Goal: Information Seeking & Learning: Learn about a topic

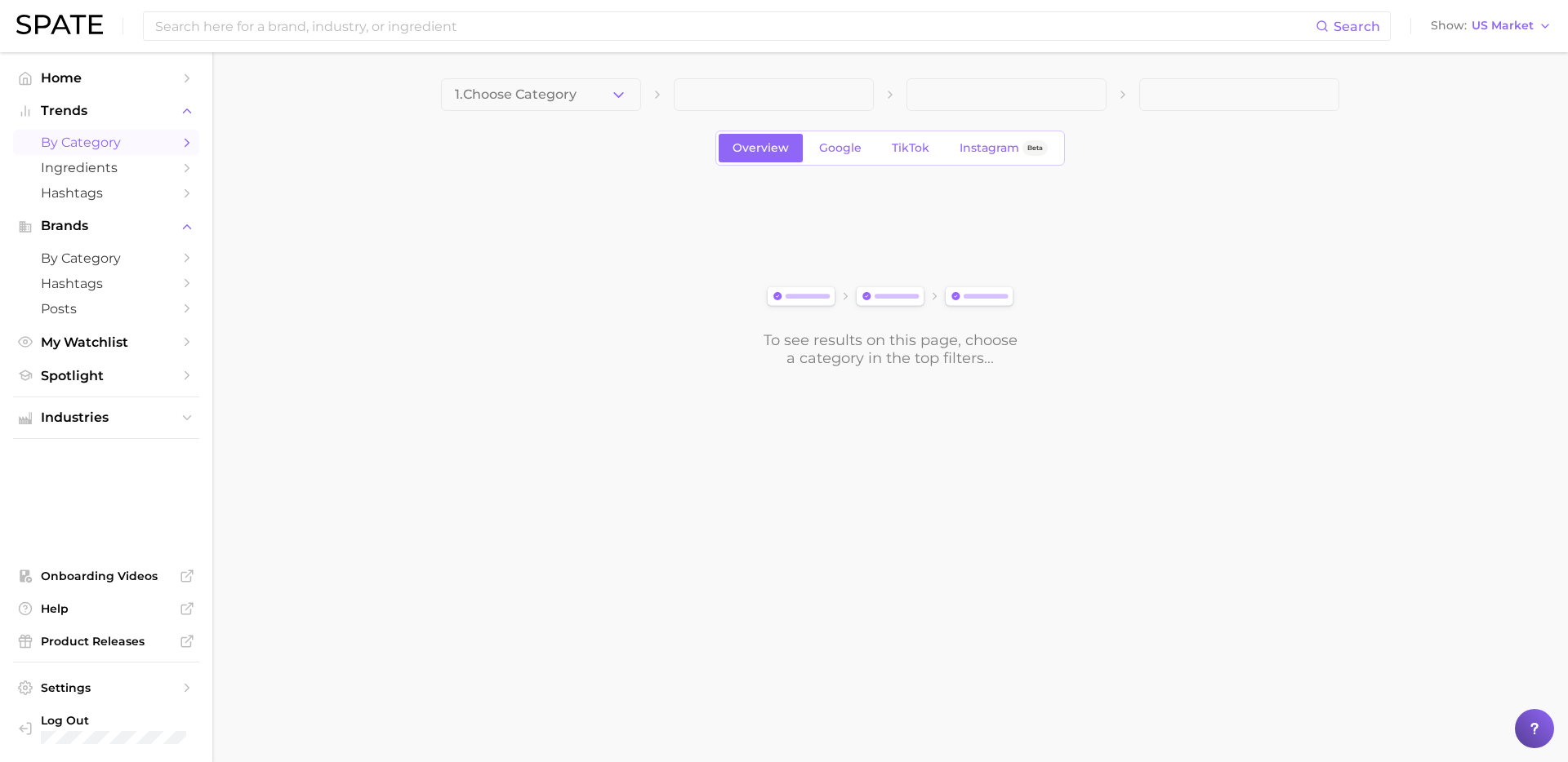
click at [410, 57] on main "1. Choose Category Overview Google TikTok Instagram Beta To see results on this…" at bounding box center [890, 250] width 1355 height 397
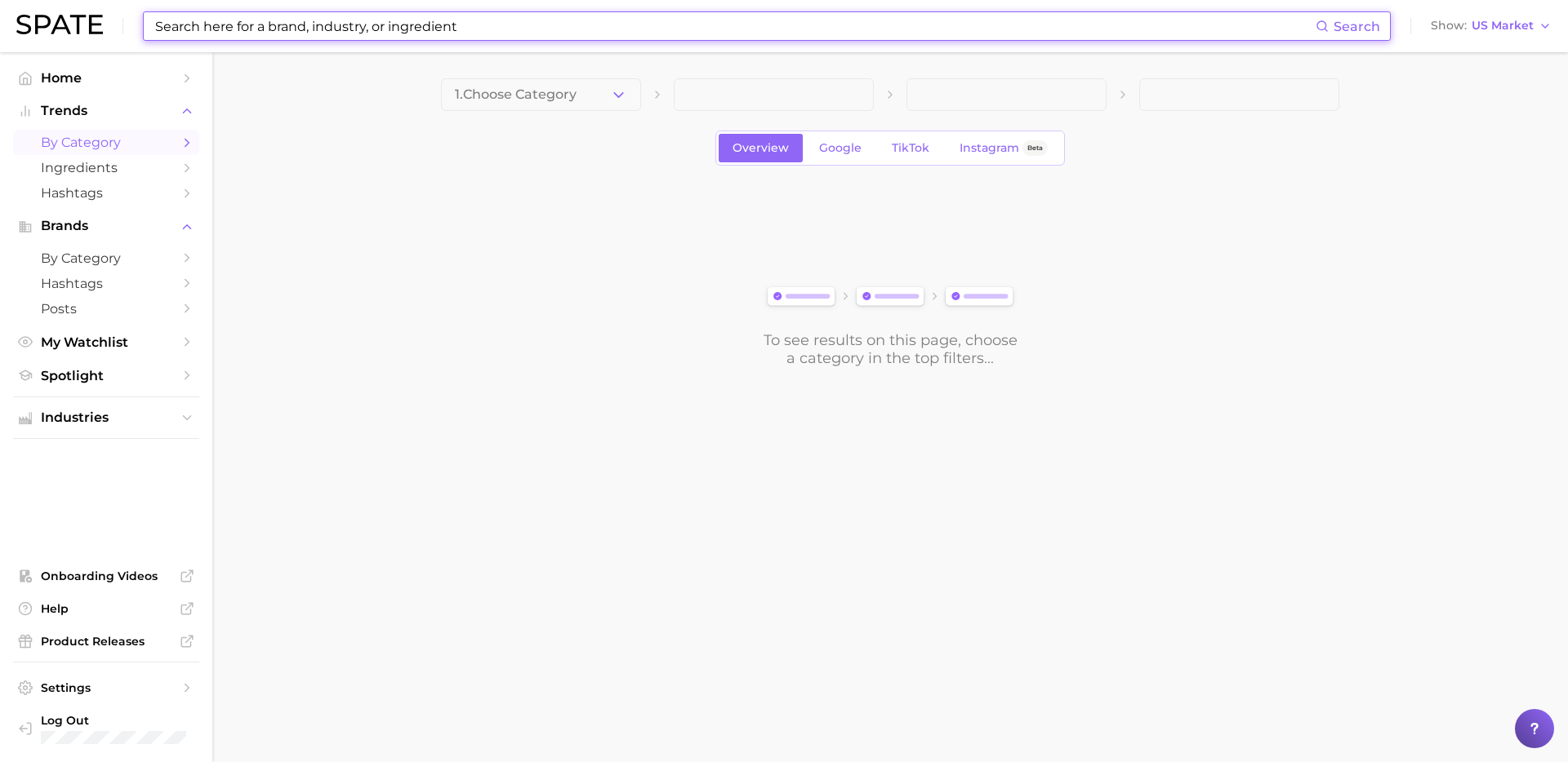
click at [395, 34] on input at bounding box center [734, 26] width 1162 height 27
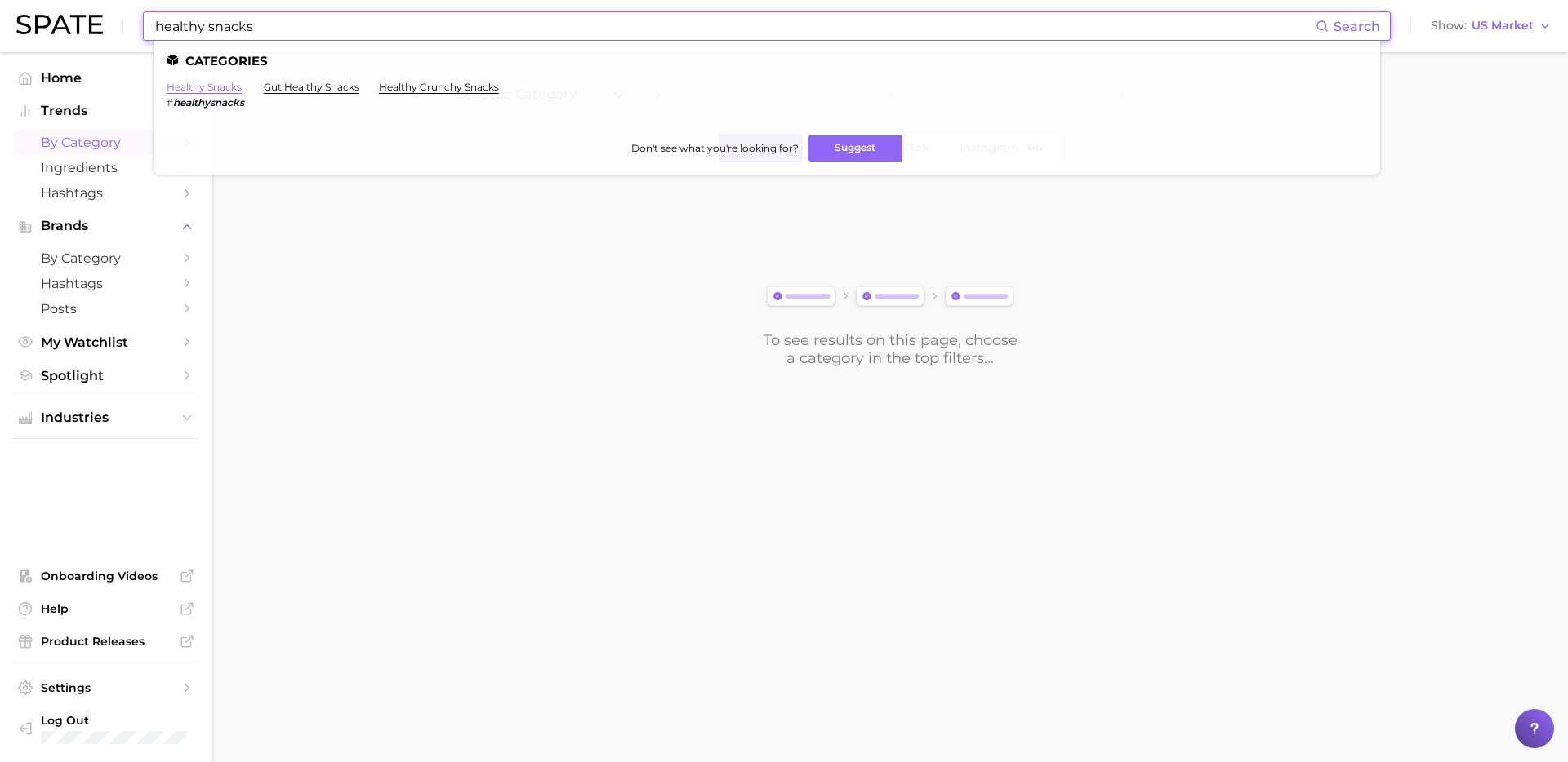
type input "healthy snacks"
click at [216, 84] on link "healthy snacks" at bounding box center [203, 87] width 75 height 13
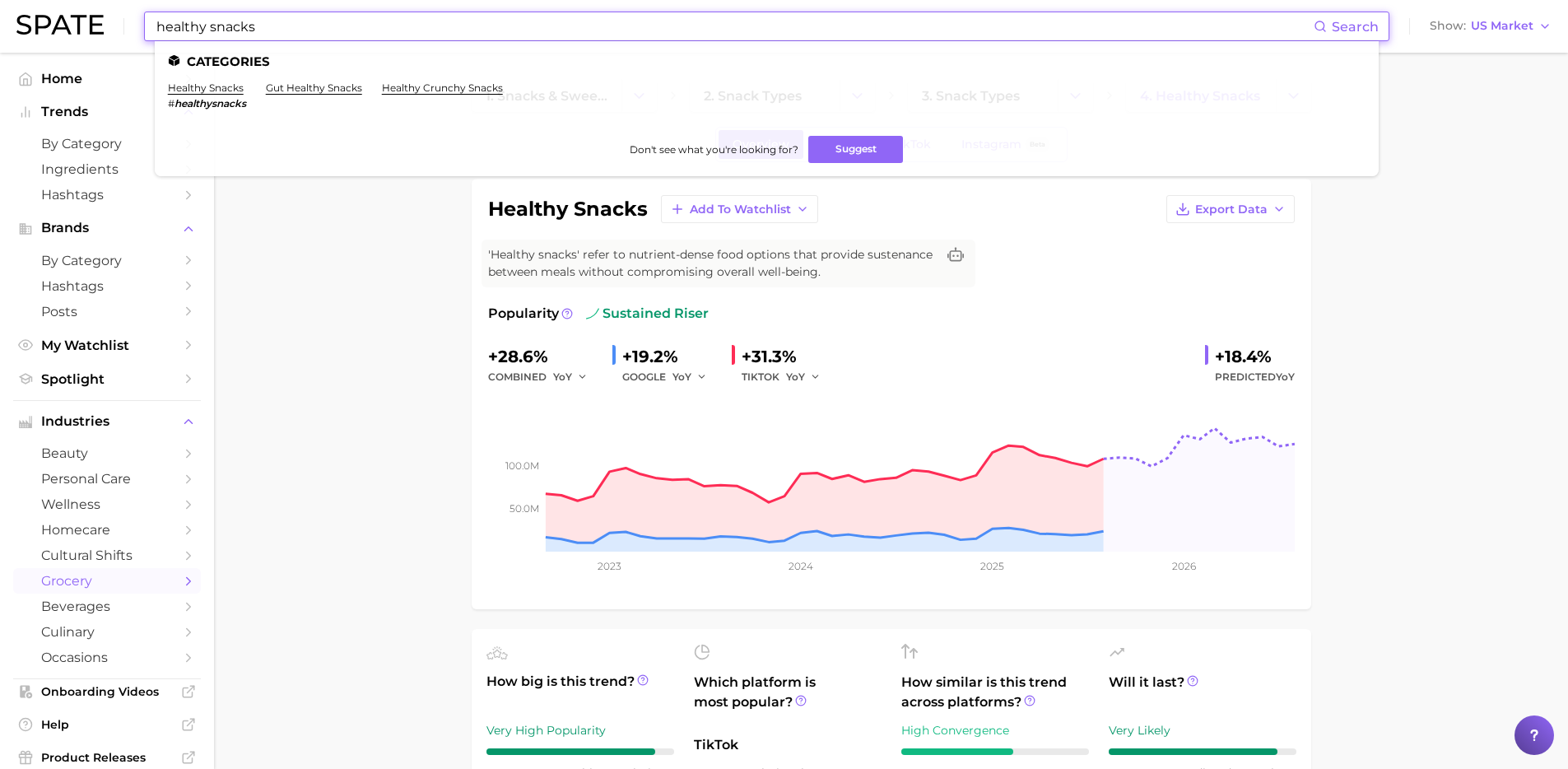
click at [442, 34] on input "healthy snacks" at bounding box center [734, 27] width 1159 height 28
drag, startPoint x: 294, startPoint y: 33, endPoint x: -1, endPoint y: 2, distance: 296.6
click at [0, 2] on html "healthy snacks Search Categories healthy snacks # healthysnacks gut healthy sna…" at bounding box center [784, 384] width 1568 height 769
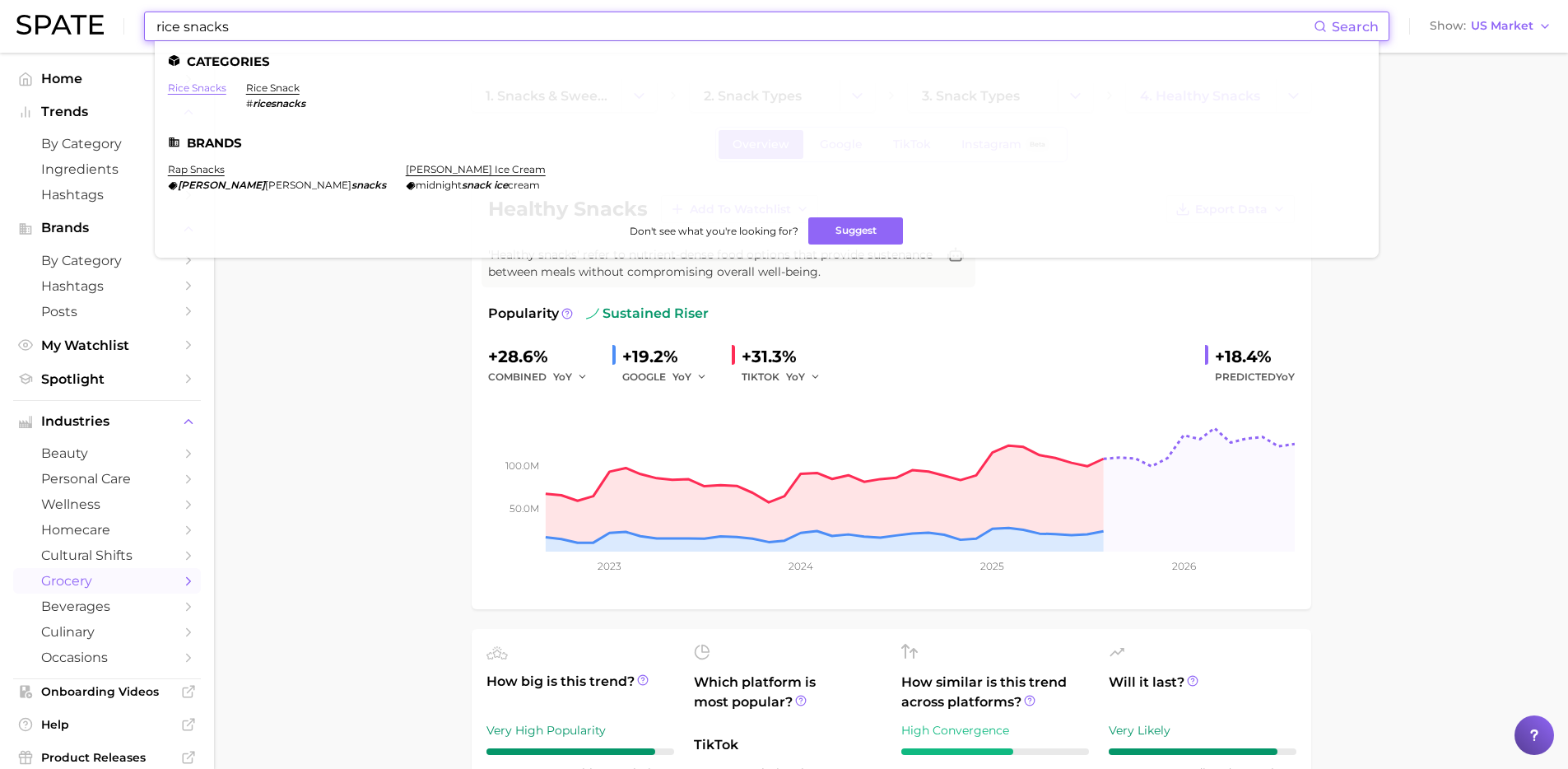
type input "rice snacks"
click at [183, 88] on link "rice snacks" at bounding box center [196, 88] width 58 height 13
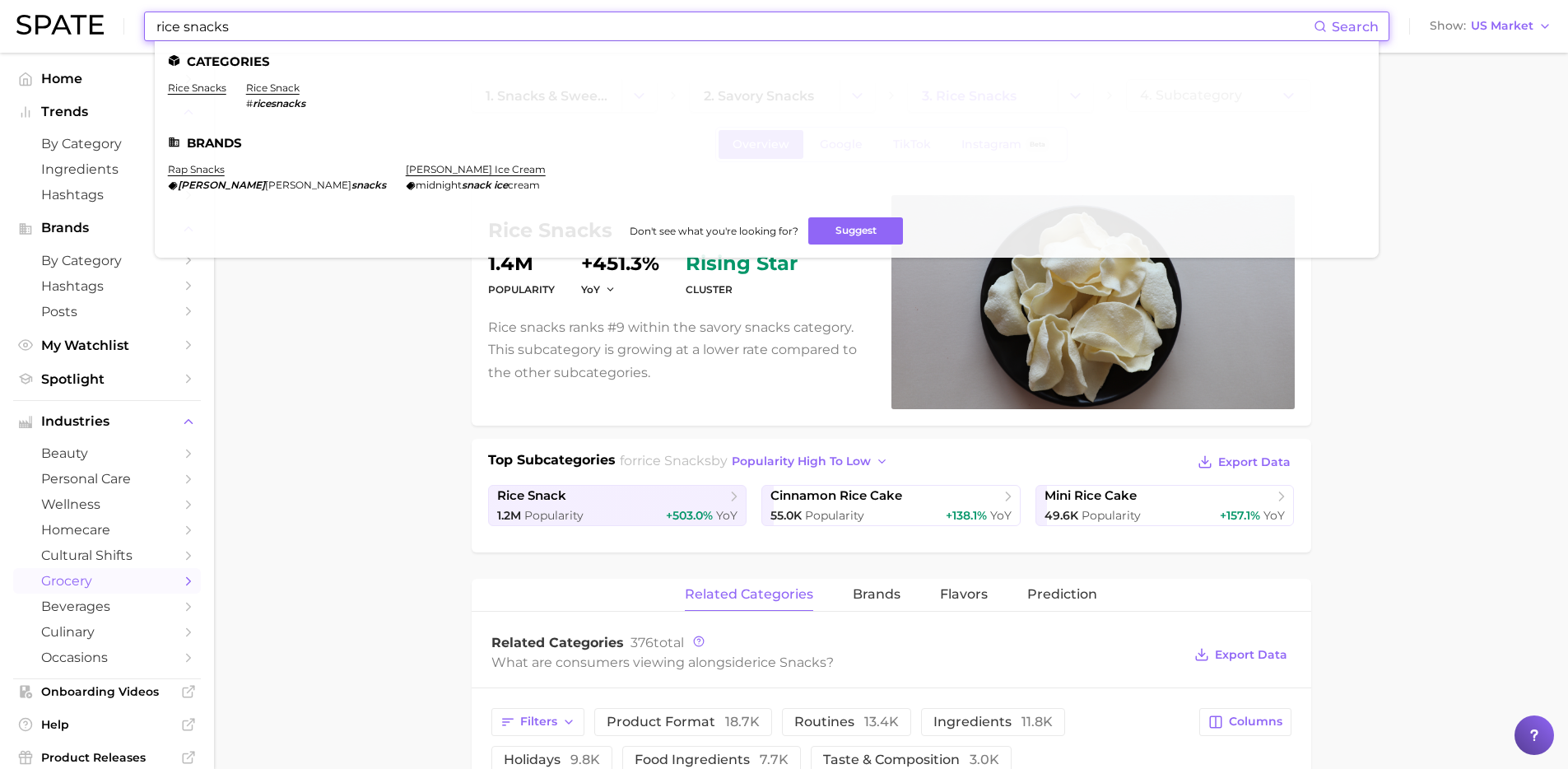
drag, startPoint x: 331, startPoint y: 24, endPoint x: -24, endPoint y: 3, distance: 355.6
click at [0, 3] on html "rice snacks Search Categories rice snacks rice snack # ricesnacks Brands rap sn…" at bounding box center [784, 384] width 1568 height 769
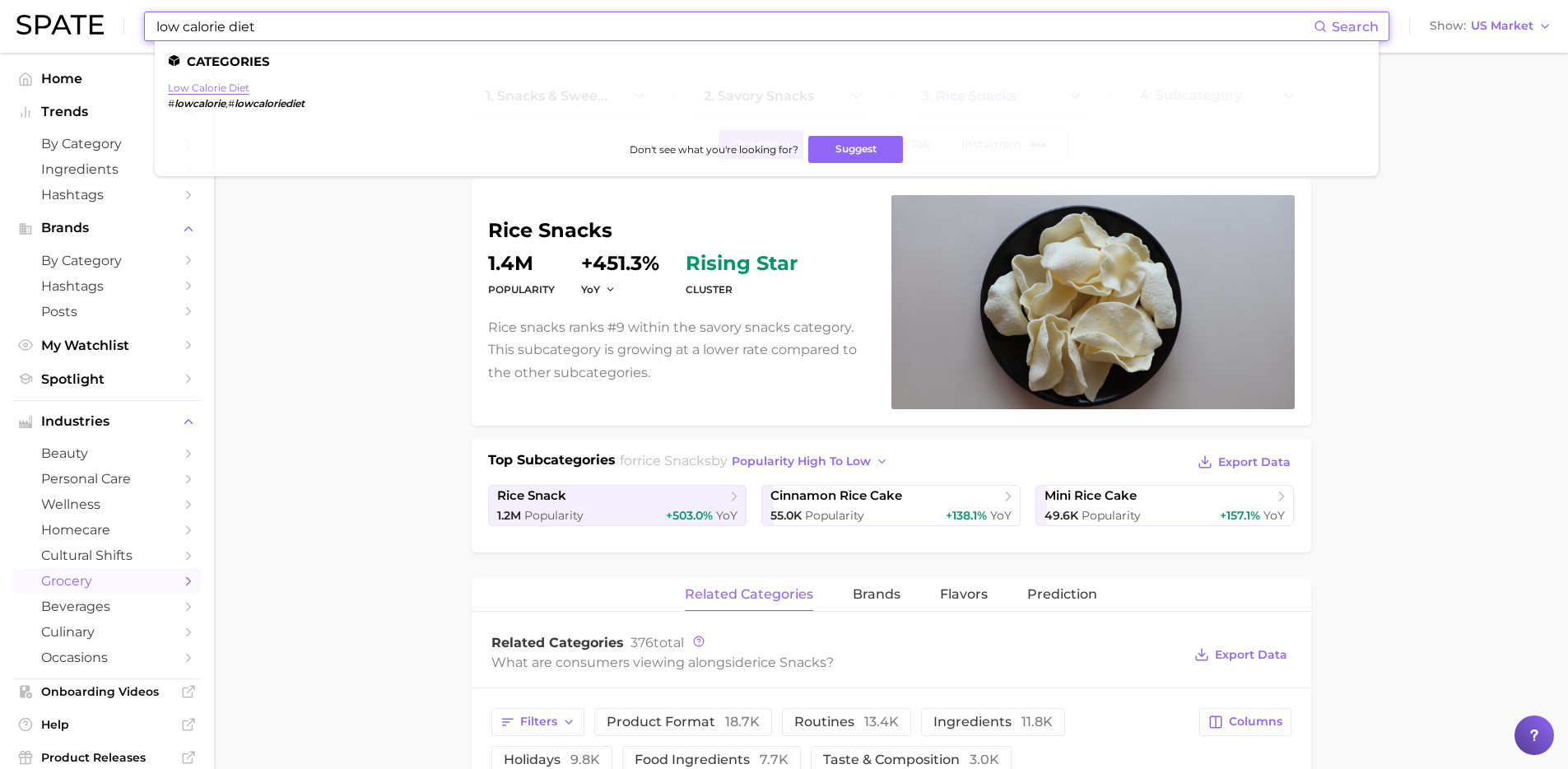
type input "low calorie diet"
click at [197, 90] on link "low calorie diet" at bounding box center [208, 88] width 82 height 13
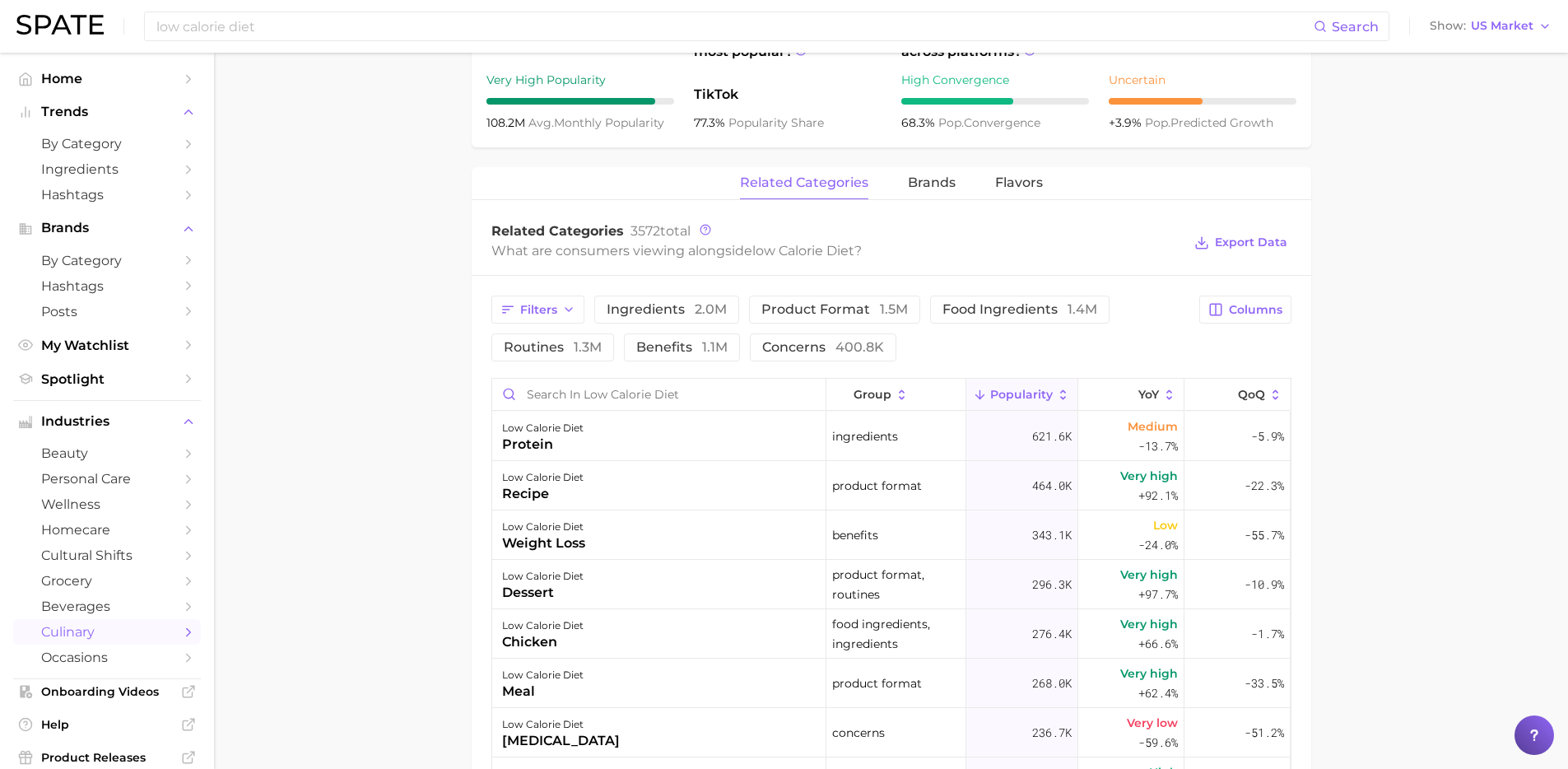
scroll to position [197, 0]
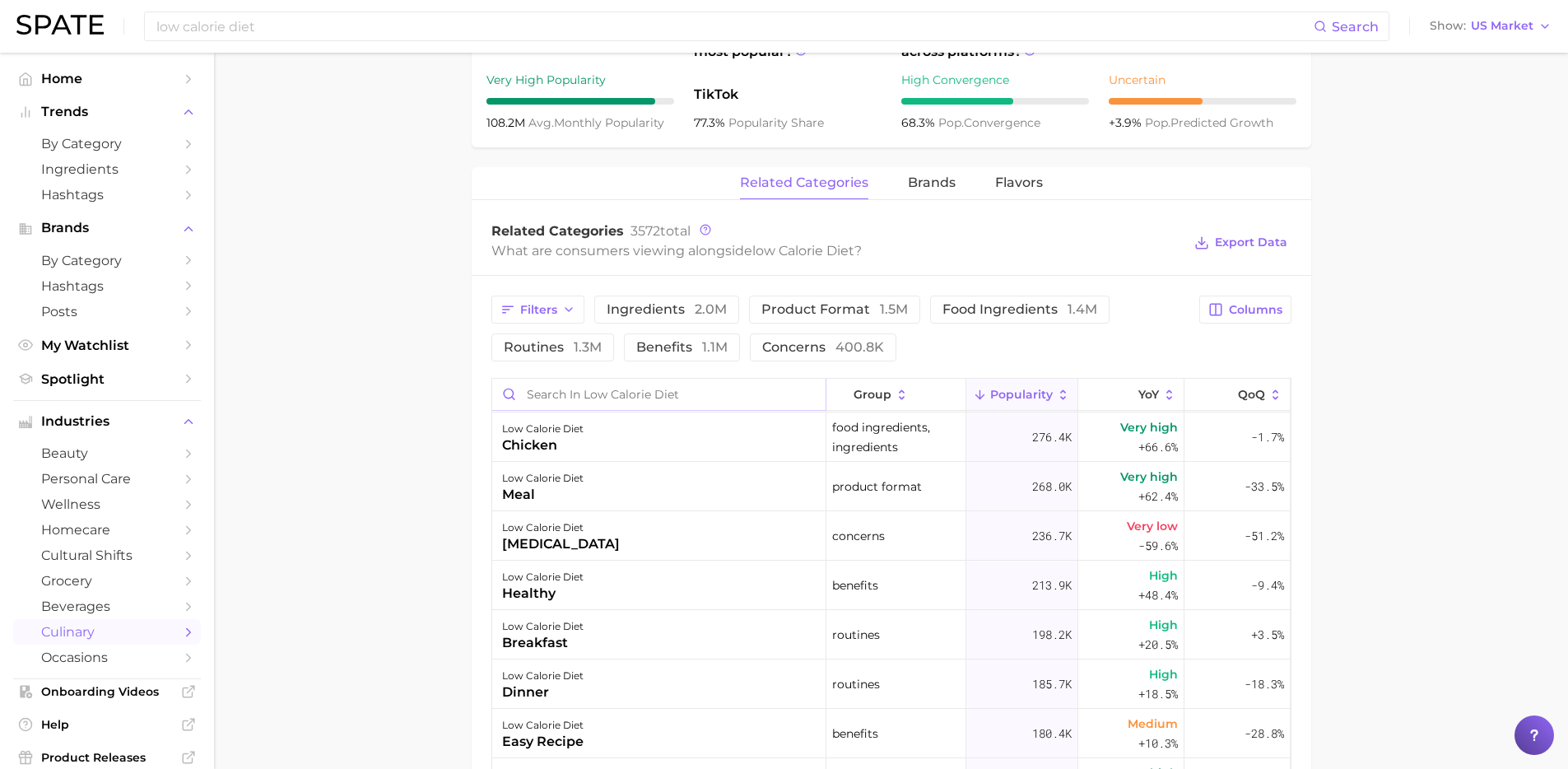
click at [603, 379] on input "Search in low calorie diet" at bounding box center [658, 394] width 333 height 32
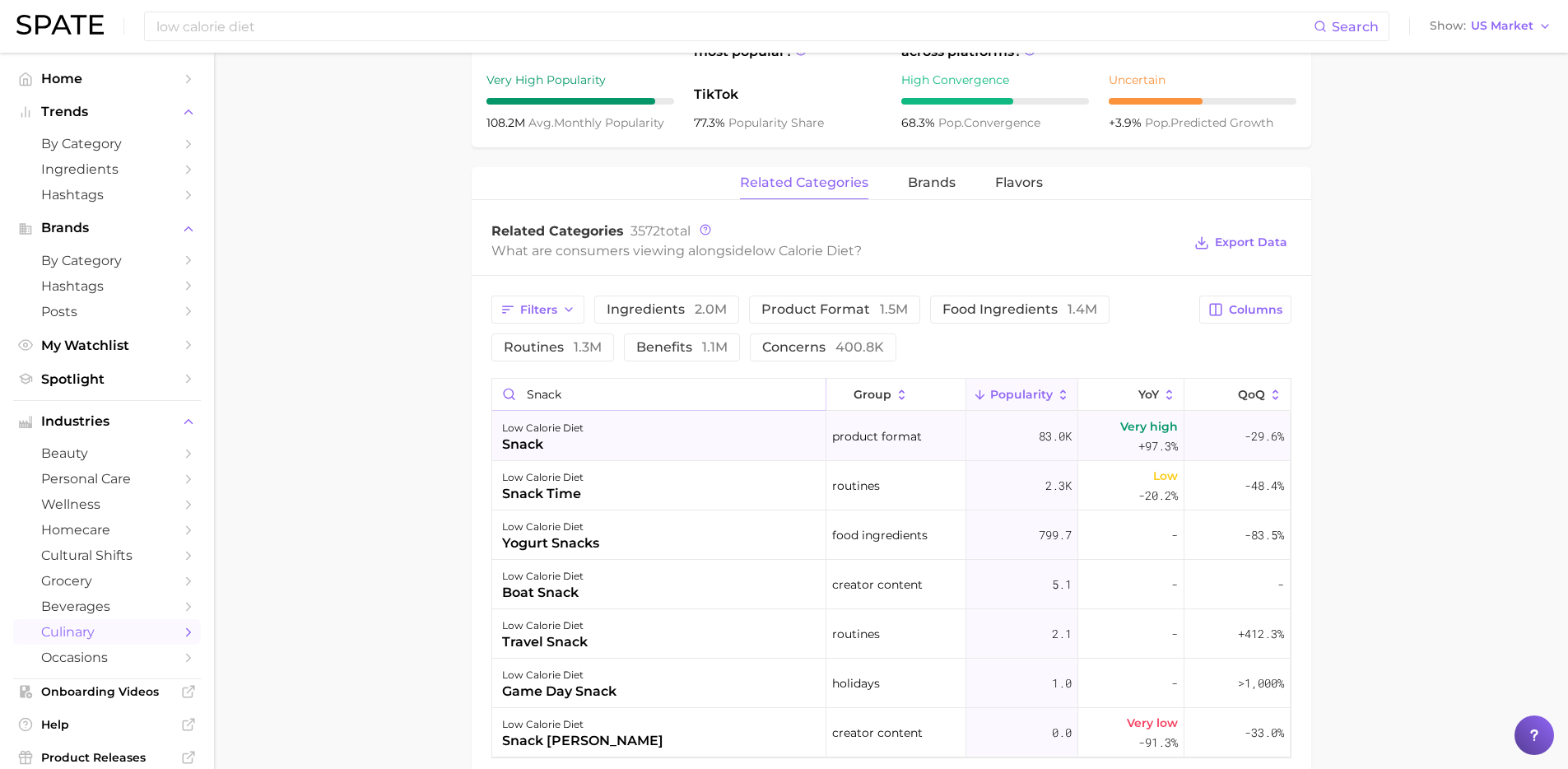
type input "snack"
click at [612, 422] on div "low calorie diet snack" at bounding box center [658, 437] width 334 height 49
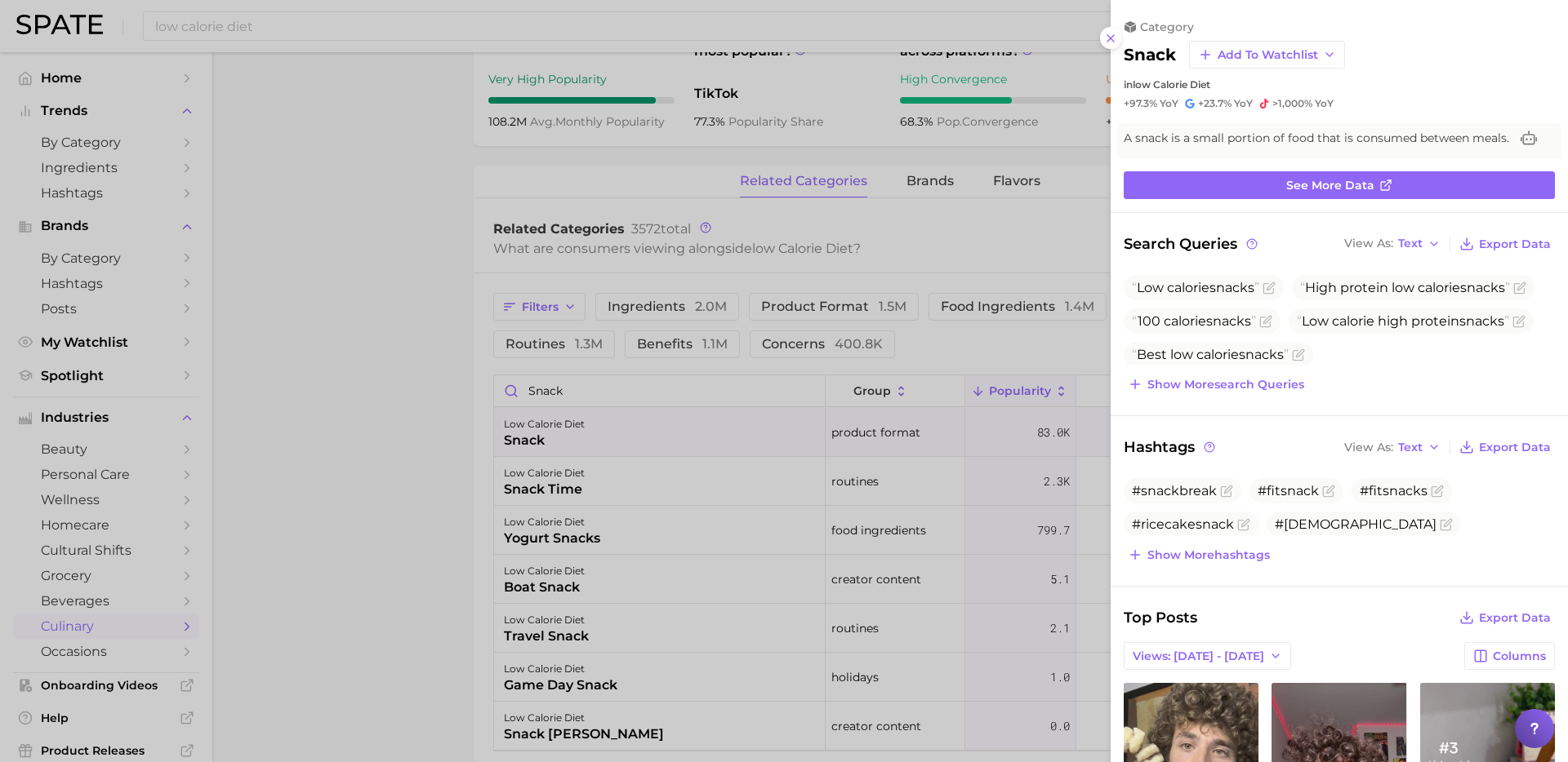
drag, startPoint x: 342, startPoint y: 212, endPoint x: 335, endPoint y: 158, distance: 54.5
click at [342, 212] on div at bounding box center [784, 381] width 1568 height 762
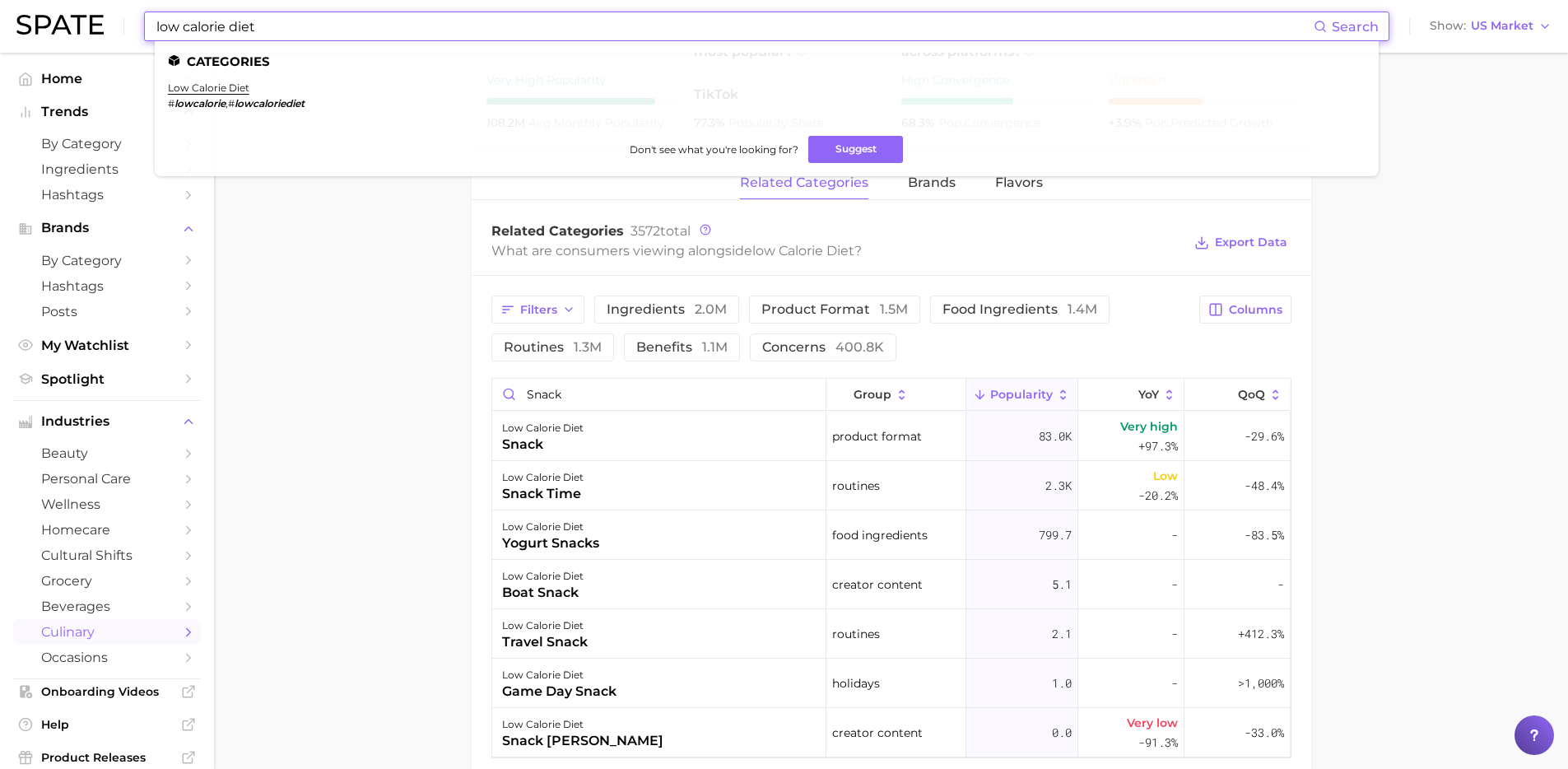
drag, startPoint x: 258, startPoint y: 28, endPoint x: 224, endPoint y: 33, distance: 34.4
click at [224, 33] on input "low calorie diet" at bounding box center [734, 27] width 1159 height 28
click at [247, 84] on link "low calorie snacks" at bounding box center [215, 88] width 96 height 13
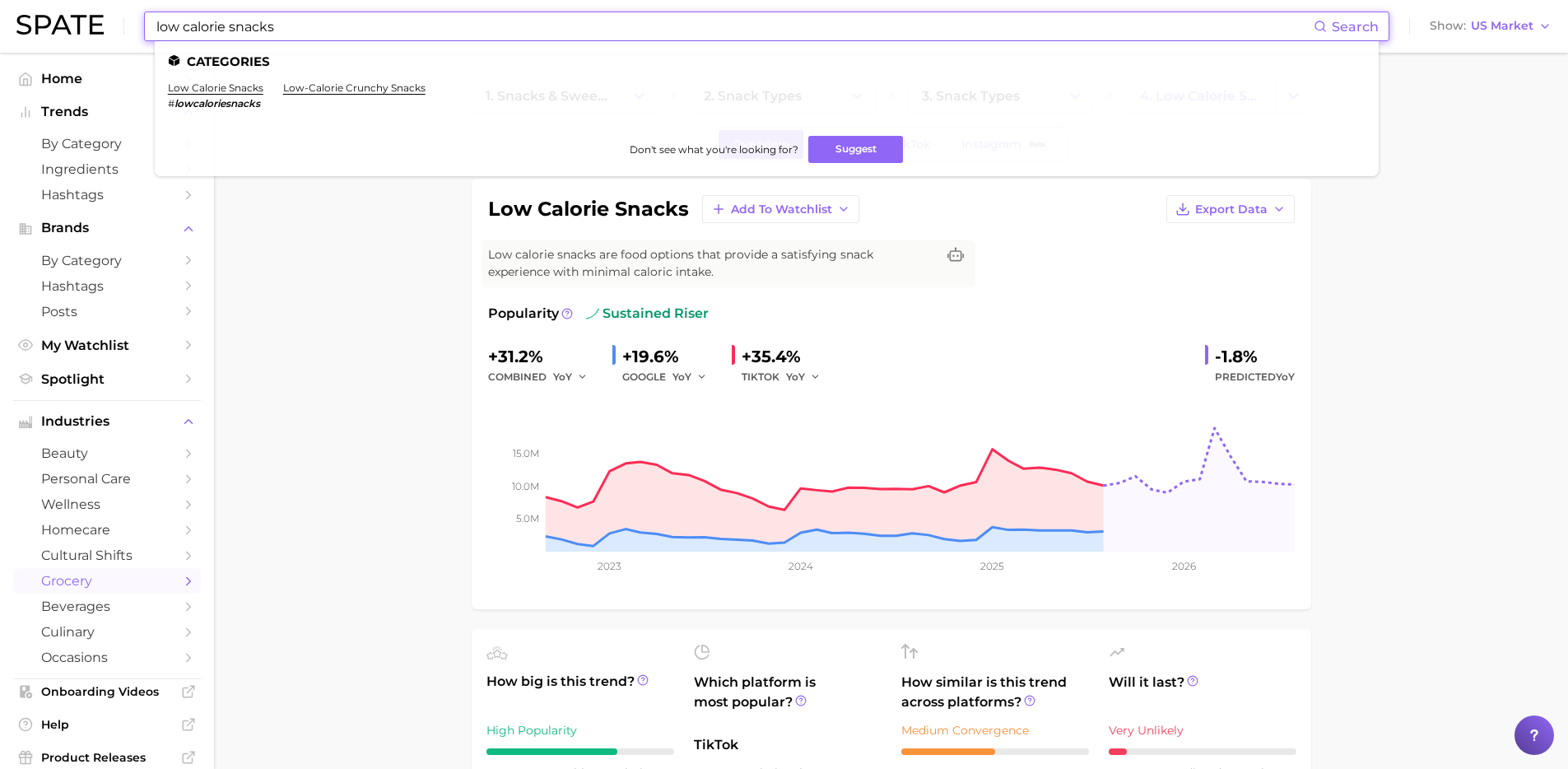
drag, startPoint x: 236, startPoint y: 21, endPoint x: 97, endPoint y: 18, distance: 139.0
click at [97, 18] on div "low calorie snacks Search Categories low calorie snacks # lowcaloriesnacks low-…" at bounding box center [784, 26] width 1535 height 52
drag, startPoint x: 49, startPoint y: 208, endPoint x: 298, endPoint y: 24, distance: 309.6
click at [298, 24] on input "low calorie snacks" at bounding box center [734, 27] width 1159 height 28
drag, startPoint x: 285, startPoint y: 20, endPoint x: 95, endPoint y: 23, distance: 190.0
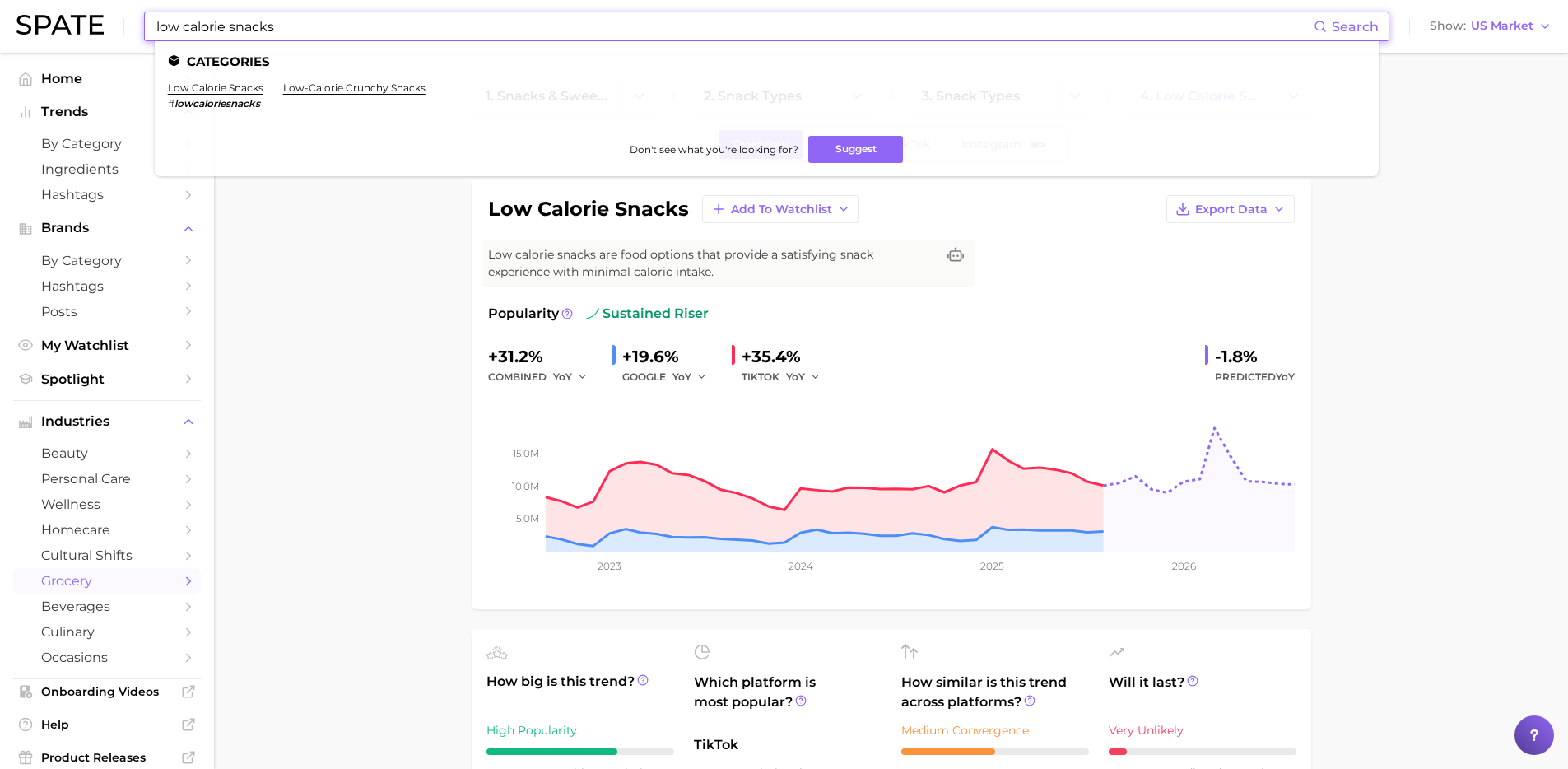
click at [91, 20] on div "low calorie snacks Search Categories low calorie snacks # lowcaloriesnacks low-…" at bounding box center [784, 26] width 1535 height 52
click at [327, 20] on input "100 calorie" at bounding box center [734, 27] width 1159 height 28
drag, startPoint x: 275, startPoint y: 25, endPoint x: 112, endPoint y: 8, distance: 163.9
click at [112, 8] on div "100 calorie Search Brands special k bars 100 calorie bars emerald nuts 100 calo…" at bounding box center [784, 26] width 1535 height 52
type input "high protein low"
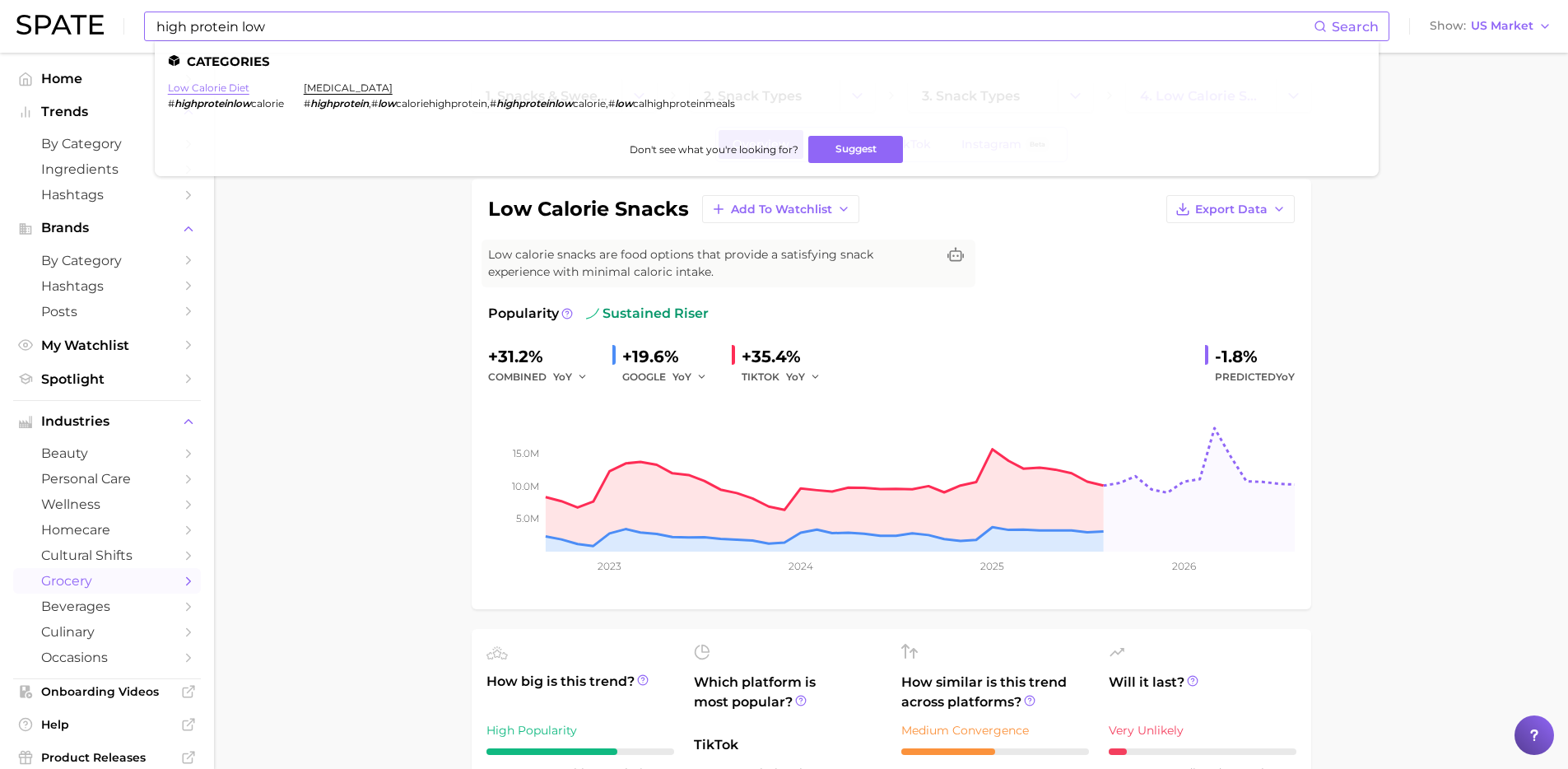
click at [224, 88] on link "low calorie diet" at bounding box center [208, 88] width 82 height 13
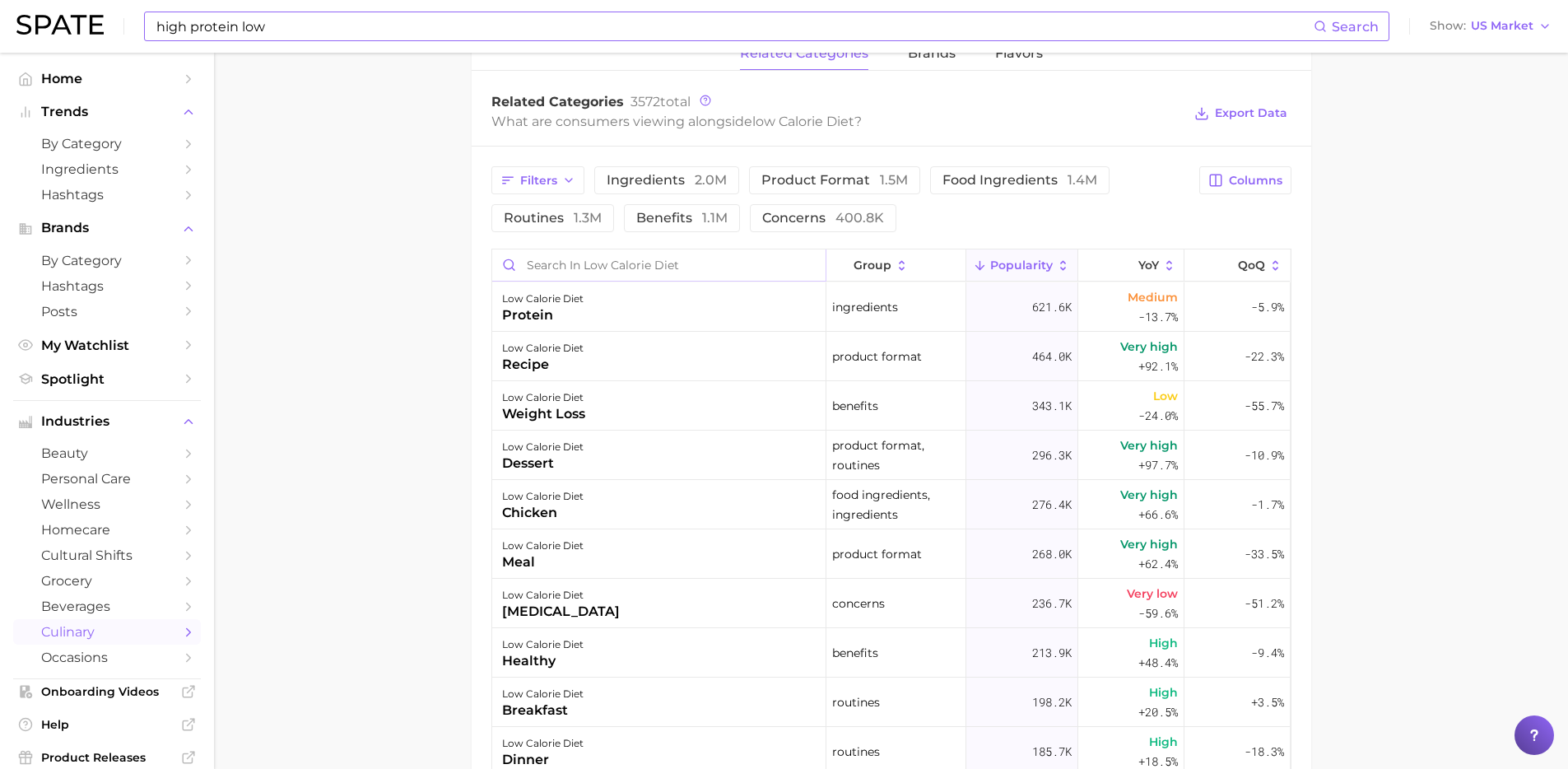
click at [678, 249] on input "Search in low calorie diet" at bounding box center [658, 265] width 333 height 32
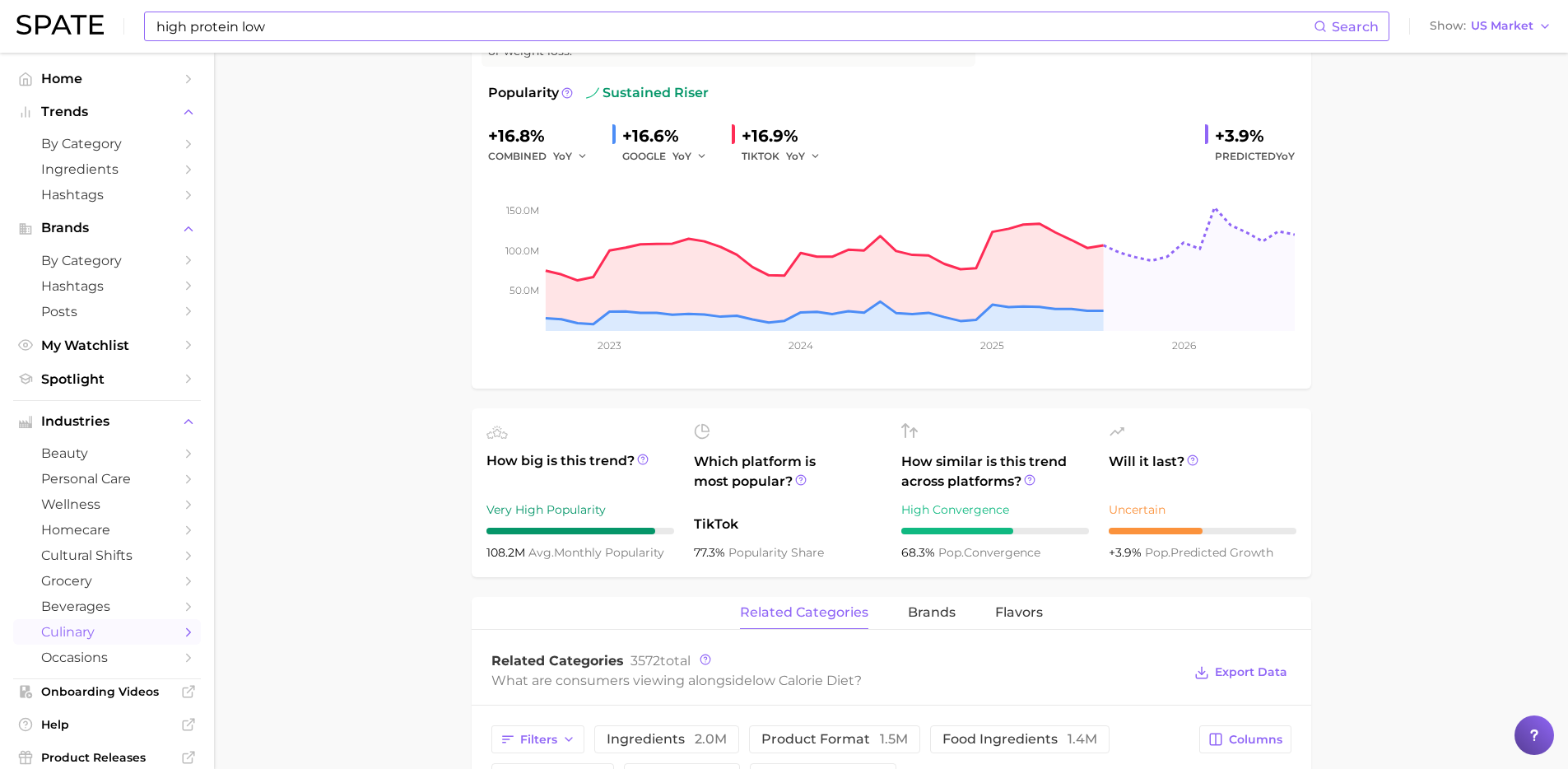
scroll to position [9, 0]
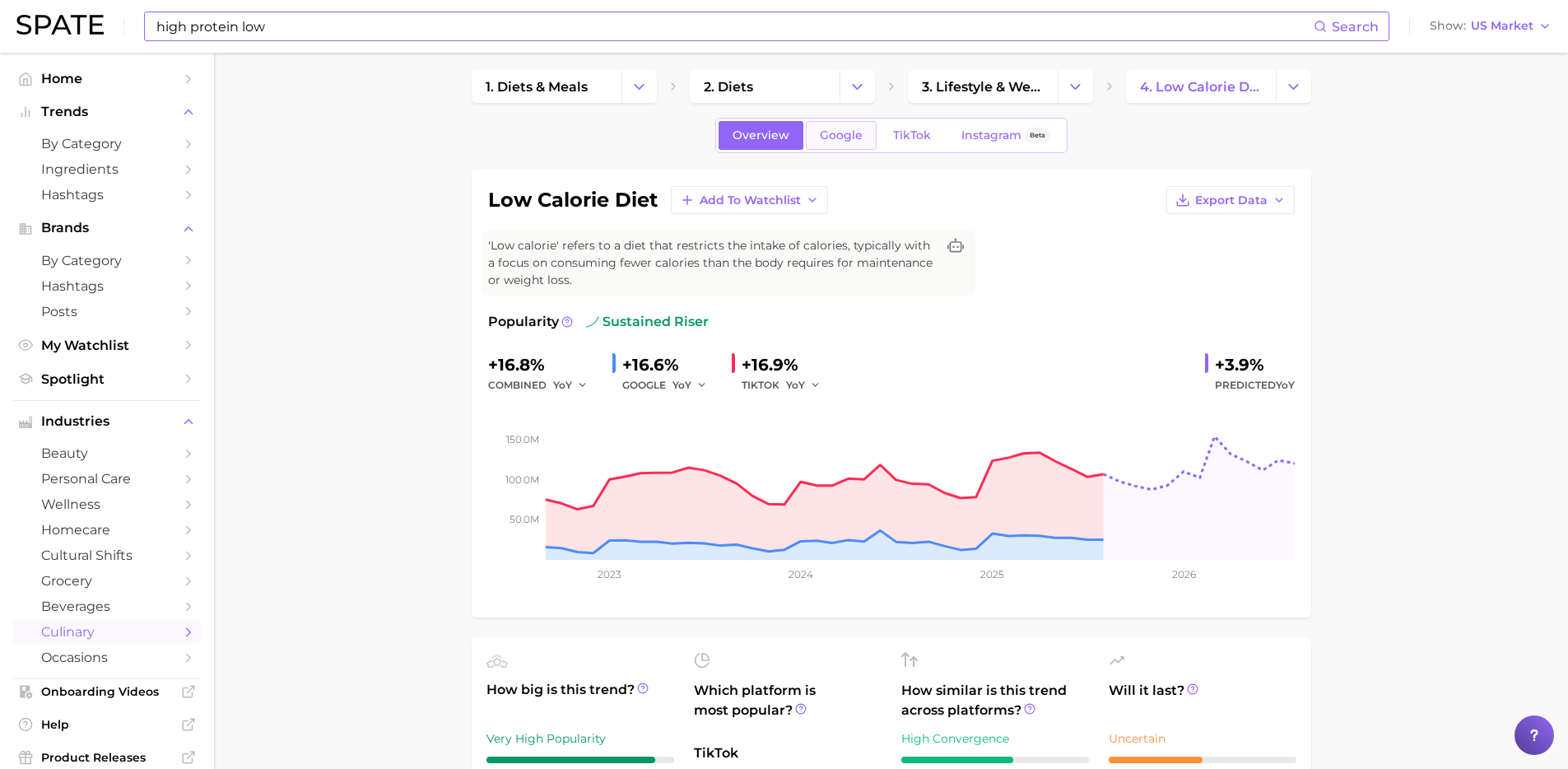
type input "High protein"
click at [861, 130] on span "Google" at bounding box center [841, 135] width 42 height 14
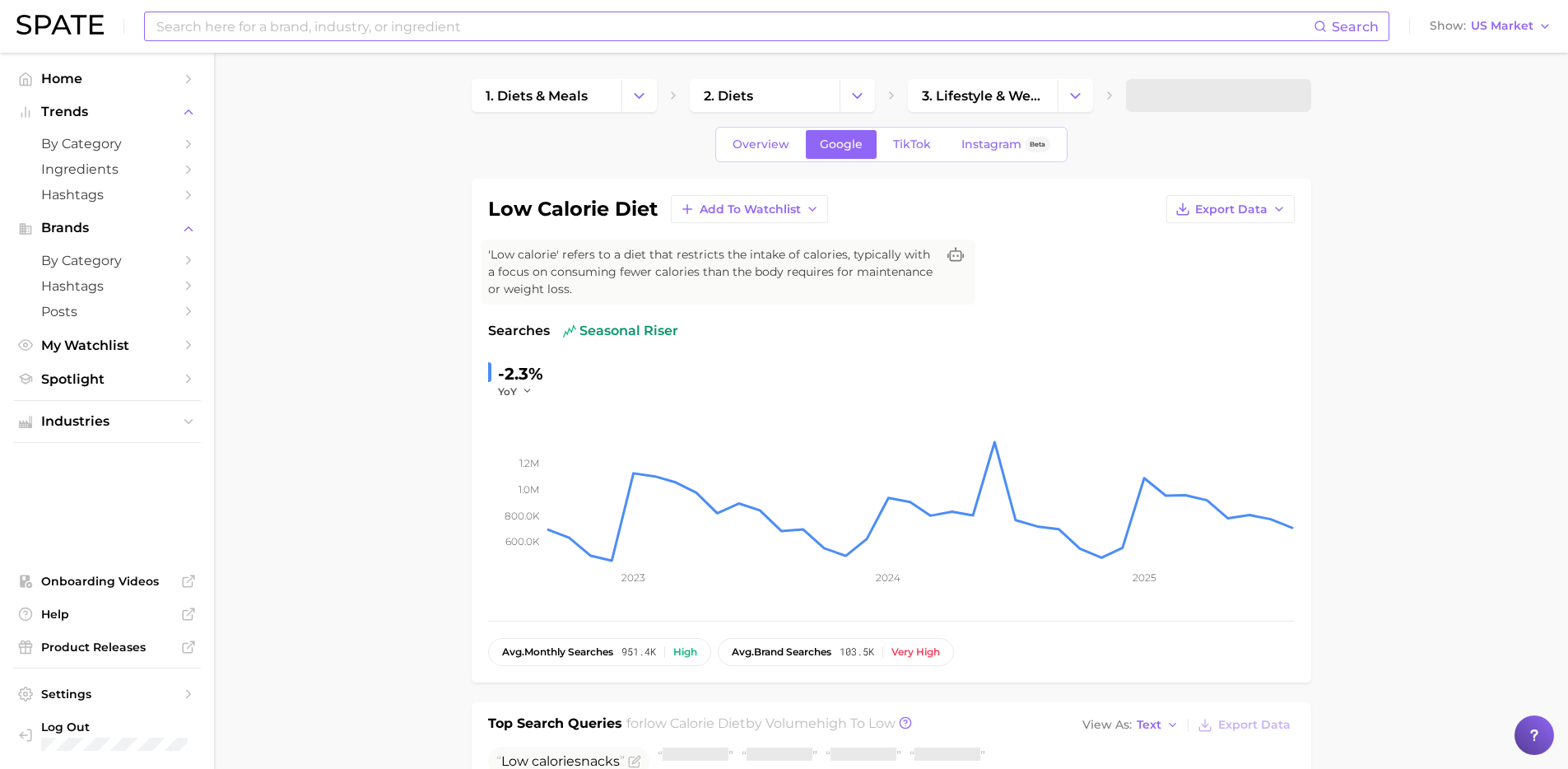
scroll to position [551, 0]
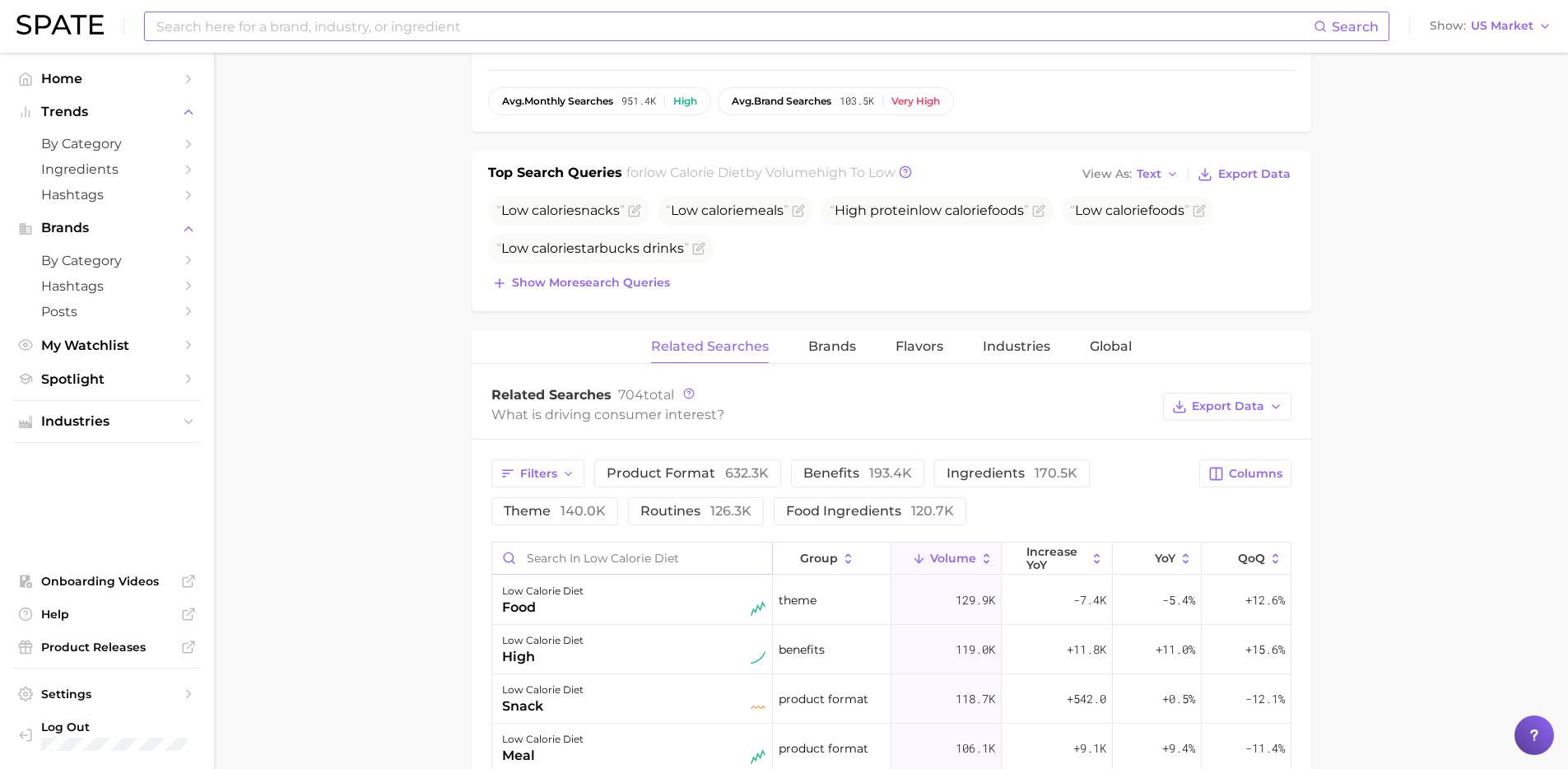
click at [703, 547] on input "Search in low calorie diet" at bounding box center [632, 558] width 280 height 32
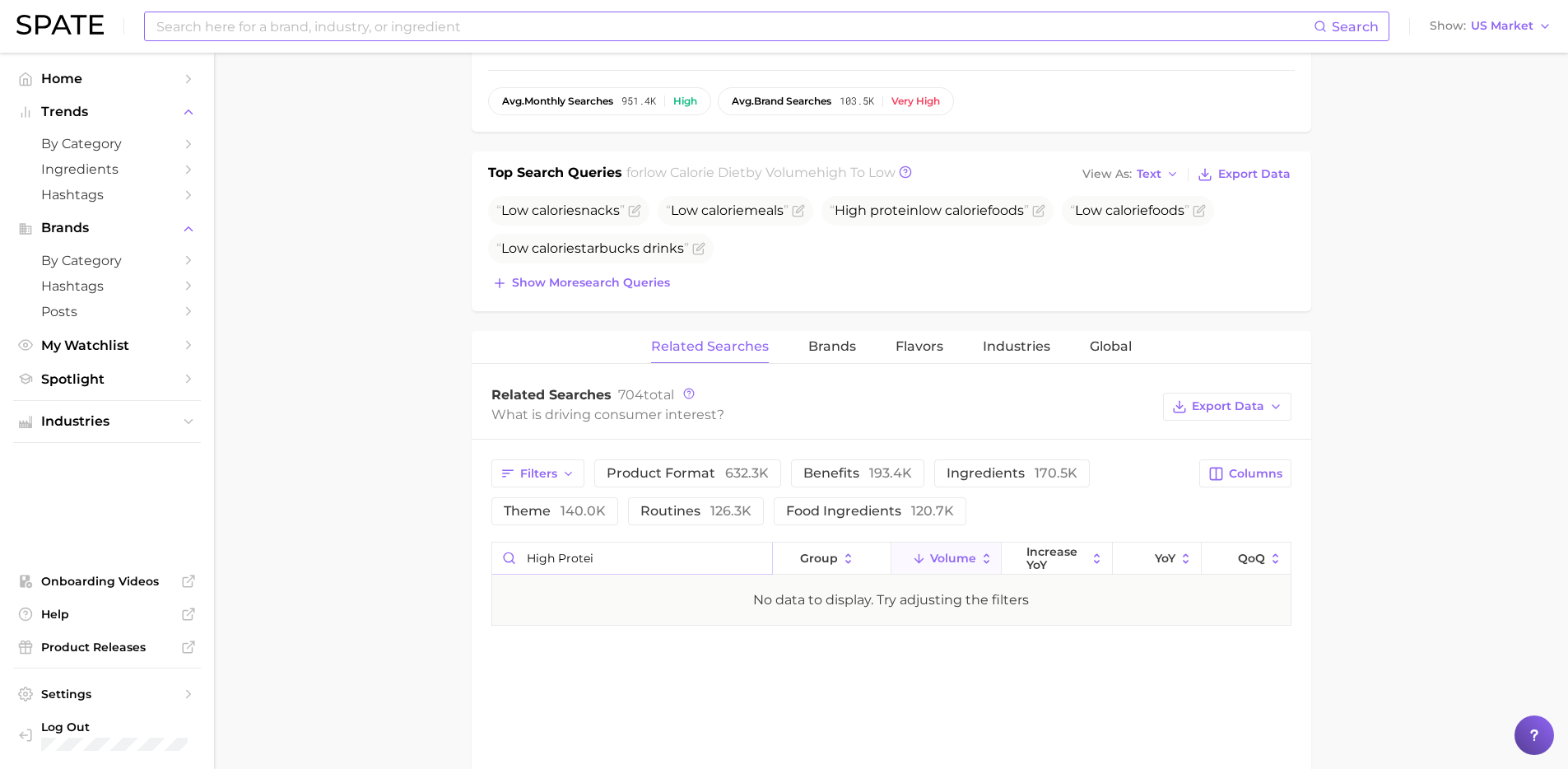
type input "high protein"
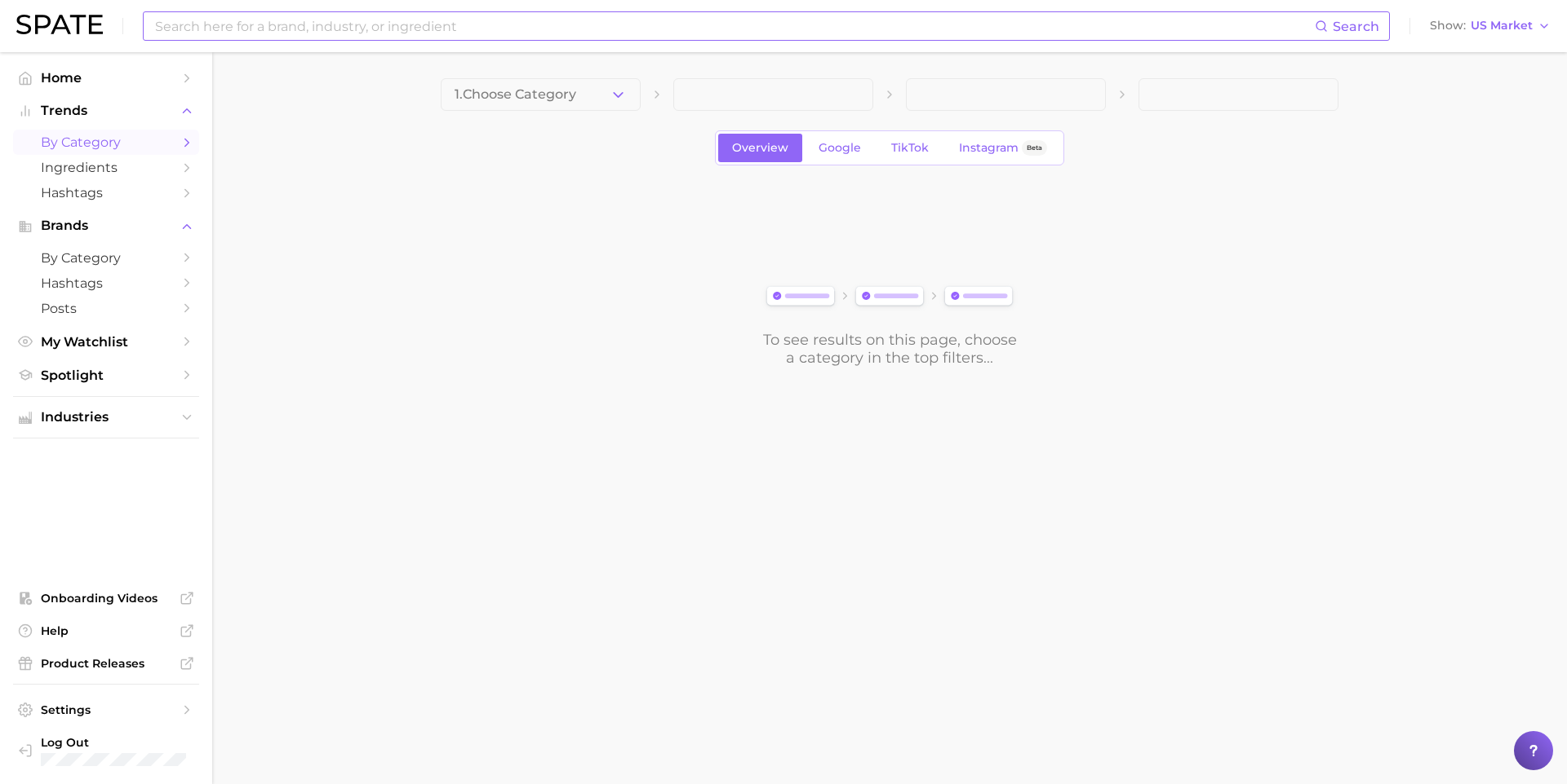
click at [425, 27] on input at bounding box center [734, 26] width 1162 height 27
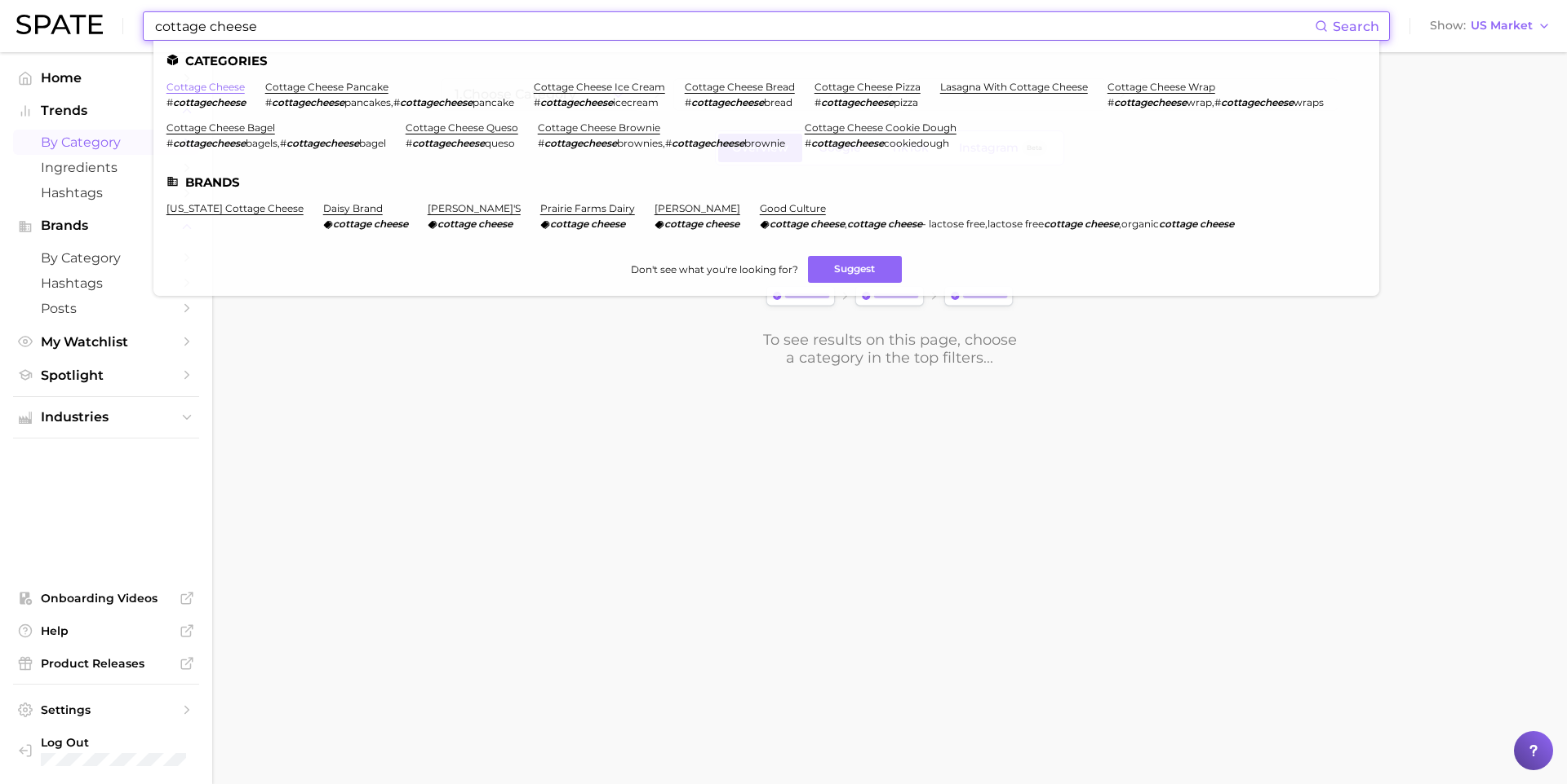
type input "cottage cheese"
click at [208, 83] on link "cottage cheese" at bounding box center [205, 87] width 78 height 13
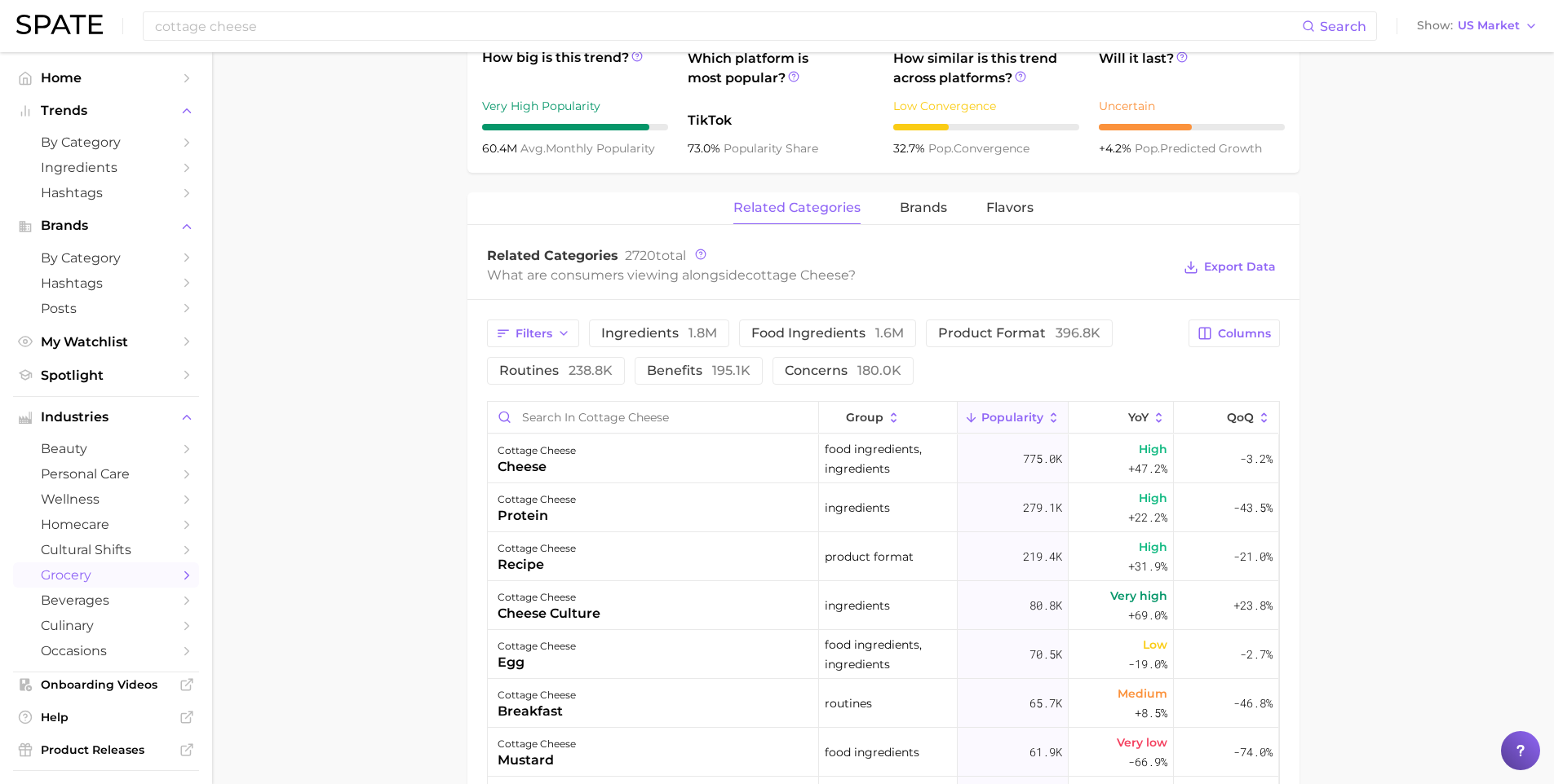
scroll to position [370, 0]
